Goal: Navigation & Orientation: Find specific page/section

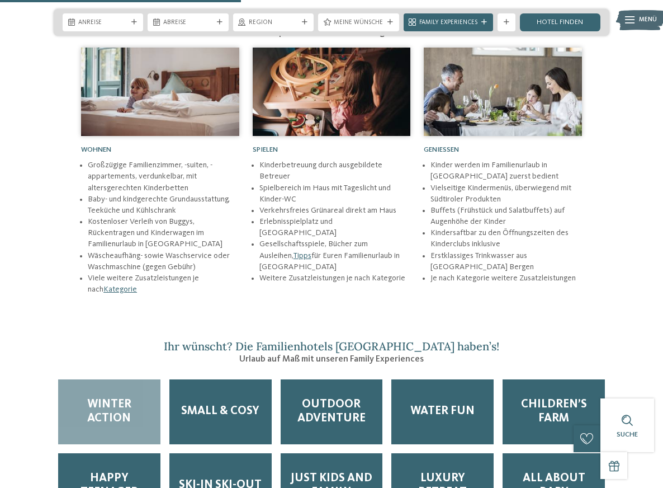
scroll to position [1454, 0]
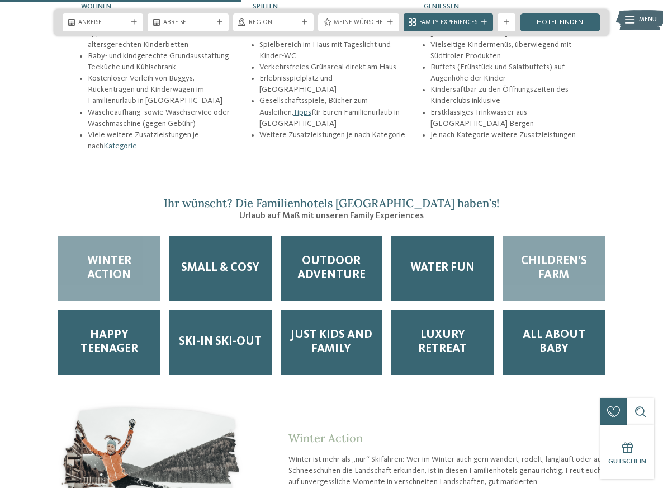
click at [567, 254] on span "Children’s Farm" at bounding box center [554, 268] width 84 height 28
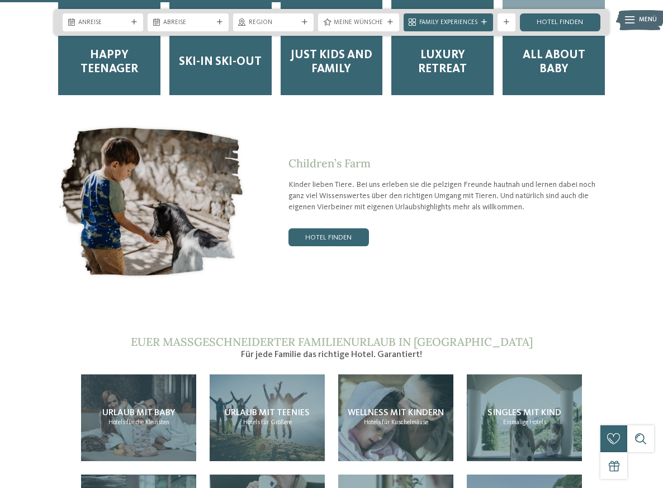
scroll to position [1846, 0]
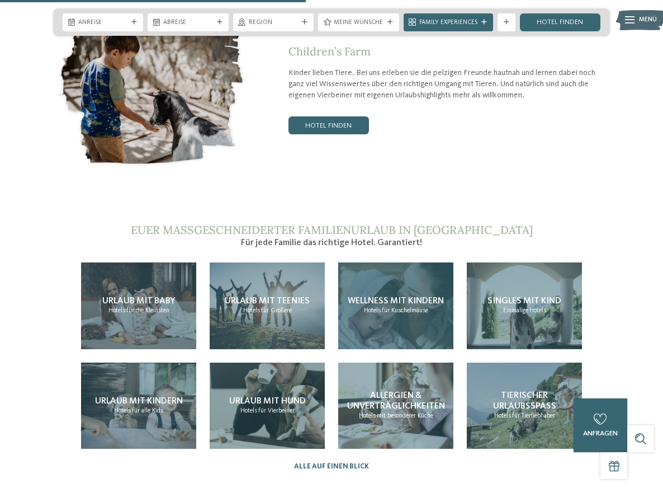
click at [418, 262] on div "Wellness mit Kindern Hotels für Kuschelmäuse" at bounding box center [395, 305] width 115 height 87
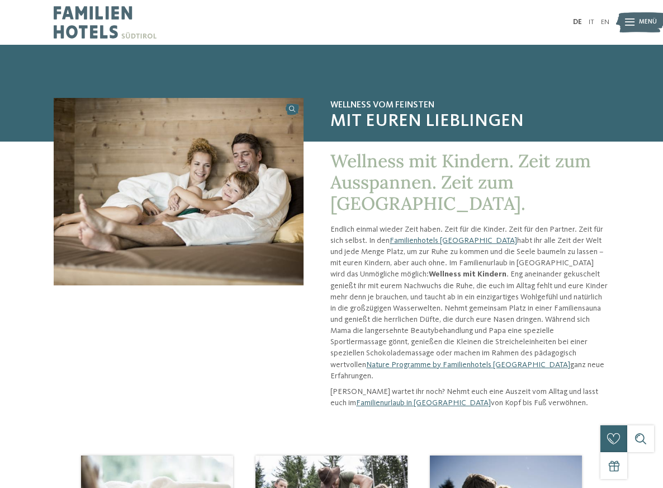
click at [637, 18] on img at bounding box center [640, 22] width 49 height 25
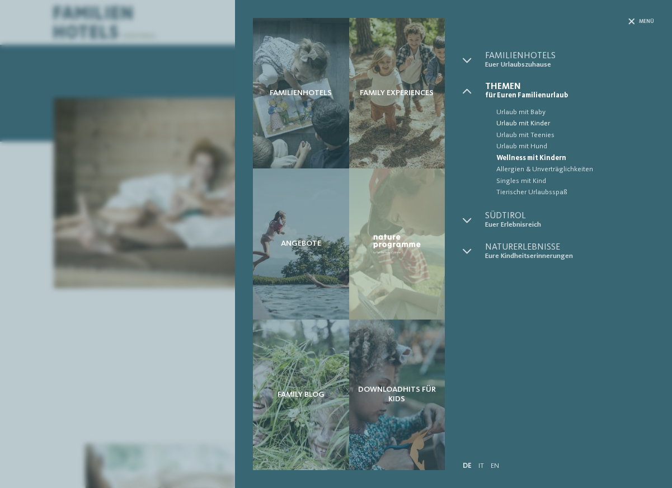
click at [534, 121] on span "Urlaub mit Kinder" at bounding box center [575, 123] width 158 height 11
